Goal: Transaction & Acquisition: Purchase product/service

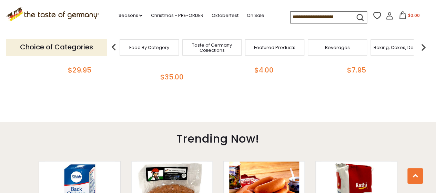
scroll to position [224, 0]
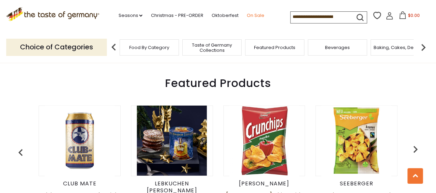
click at [258, 15] on link "On Sale" at bounding box center [256, 16] width 18 height 8
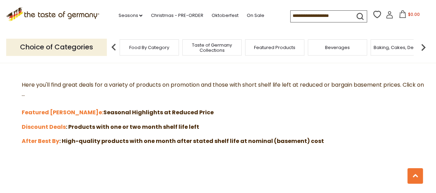
scroll to position [207, 0]
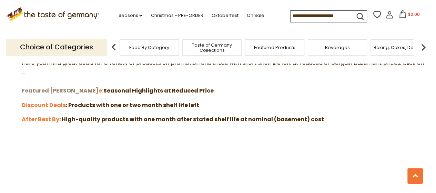
click at [49, 89] on strong "Featured Sal" at bounding box center [60, 91] width 77 height 8
click at [44, 119] on strong "After Best By" at bounding box center [41, 119] width 38 height 8
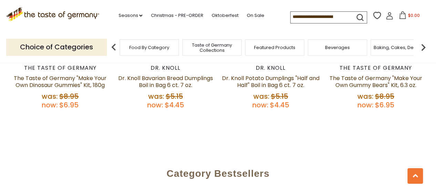
scroll to position [414, 0]
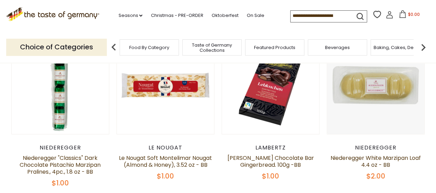
scroll to position [241, 0]
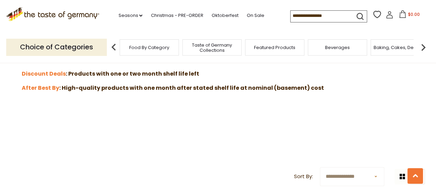
scroll to position [241, 0]
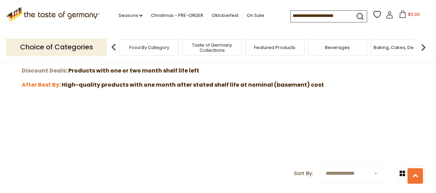
click at [51, 68] on strong "Discount Deals" at bounding box center [44, 71] width 44 height 8
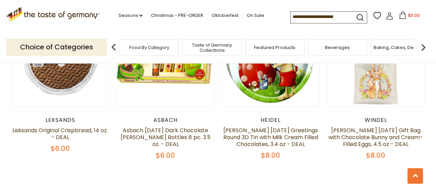
scroll to position [1620, 0]
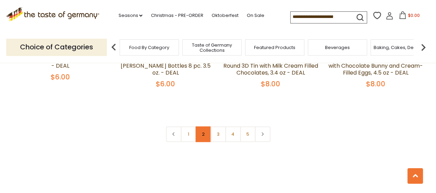
click at [204, 126] on link "2" at bounding box center [203, 134] width 16 height 16
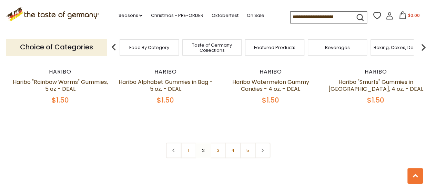
scroll to position [1625, 0]
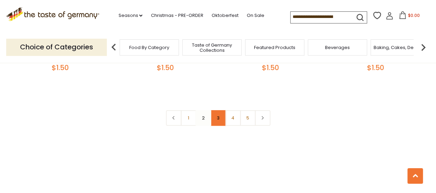
click at [220, 113] on link "3" at bounding box center [218, 118] width 16 height 16
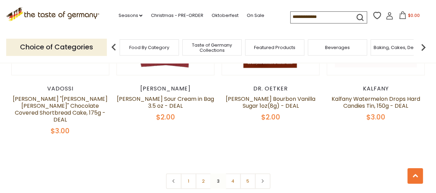
scroll to position [1590, 0]
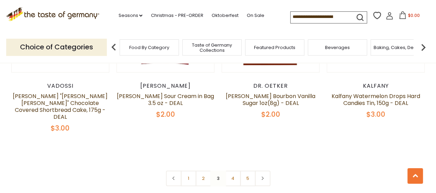
click at [231, 170] on link "4" at bounding box center [233, 178] width 16 height 16
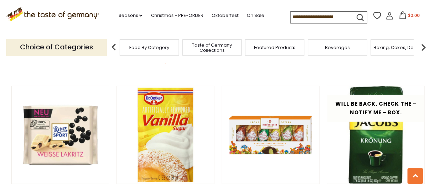
scroll to position [832, 0]
